Goal: Use online tool/utility: Utilize a website feature to perform a specific function

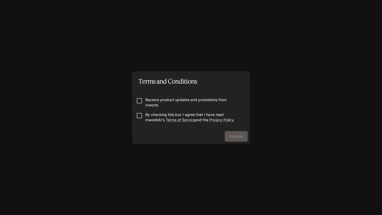
click at [202, 101] on p "Receive product updates and promotions from Inworld." at bounding box center [192, 102] width 95 height 11
click at [206, 113] on p "By checking this box I agree that I have read InworldAI's Terms of Service and …" at bounding box center [192, 117] width 95 height 11
click at [209, 101] on p "Receive product updates and promotions from Inworld." at bounding box center [192, 102] width 95 height 11
click at [235, 133] on button "Proceed" at bounding box center [236, 136] width 23 height 11
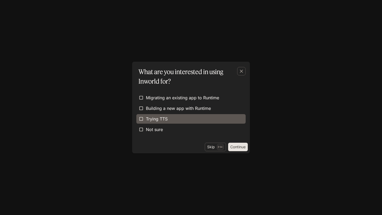
click at [175, 118] on label "Trying TTS" at bounding box center [190, 119] width 109 height 10
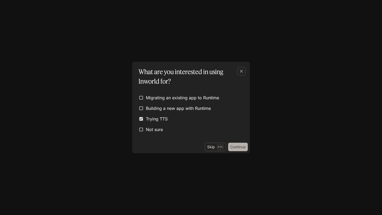
click at [234, 149] on button "Continue" at bounding box center [238, 147] width 20 height 8
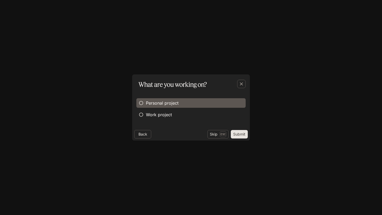
click at [197, 106] on label "Personal project" at bounding box center [190, 103] width 109 height 10
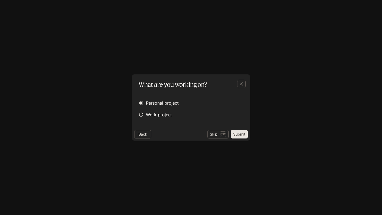
click at [239, 133] on button "Submit" at bounding box center [239, 134] width 17 height 8
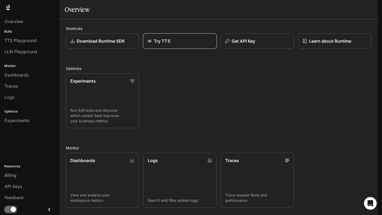
click at [182, 49] on link "Try TTS" at bounding box center [180, 41] width 74 height 16
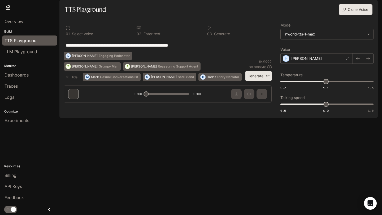
click at [249, 82] on button "Generate ⌘⏎" at bounding box center [258, 76] width 26 height 11
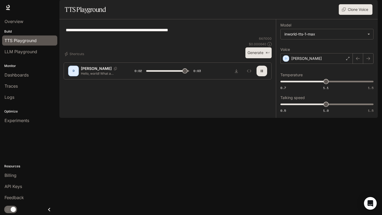
type input "*"
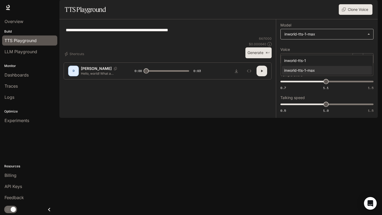
click at [323, 48] on body "**********" at bounding box center [191, 107] width 382 height 215
click at [323, 48] on div at bounding box center [191, 107] width 382 height 215
click at [323, 64] on div "[PERSON_NAME]" at bounding box center [316, 58] width 72 height 11
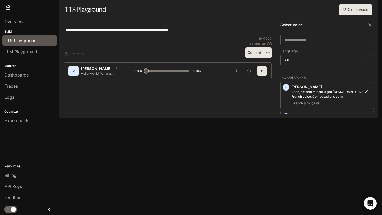
click at [363, 81] on div "**********" at bounding box center [327, 75] width 102 height 88
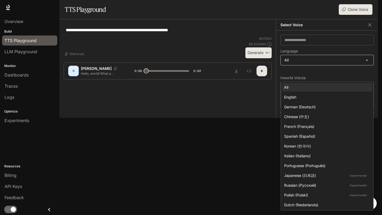
click at [364, 76] on body "**********" at bounding box center [191, 107] width 382 height 215
